Goal: Task Accomplishment & Management: Manage account settings

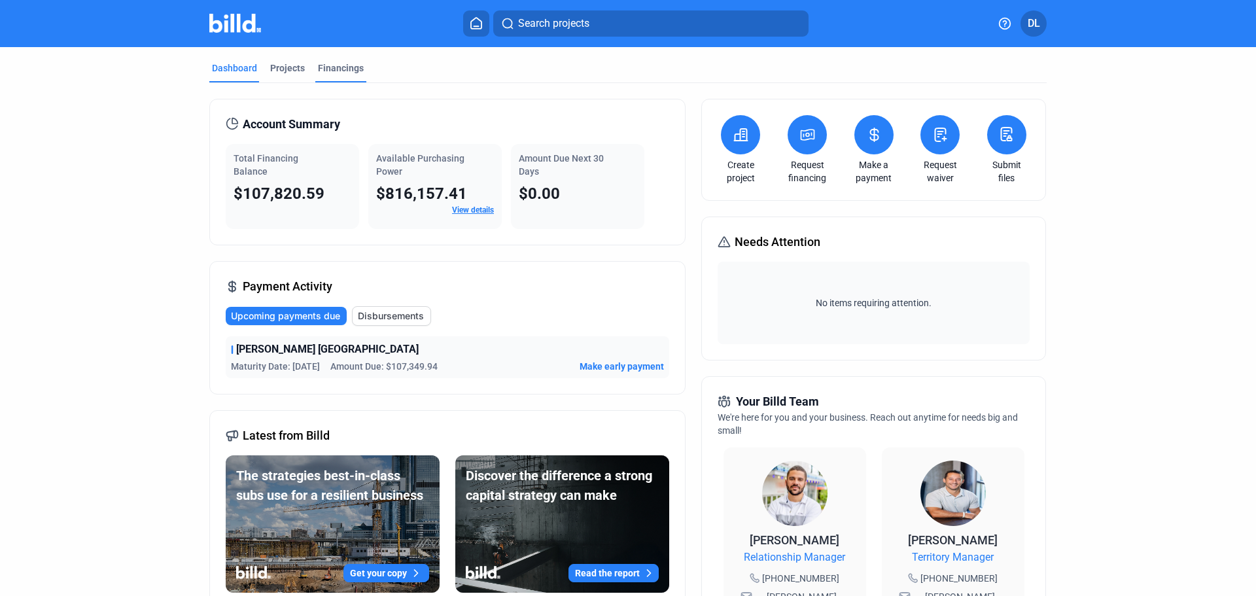
click at [318, 63] on div "Financings" at bounding box center [341, 68] width 46 height 13
